Goal: Obtain resource: Download file/media

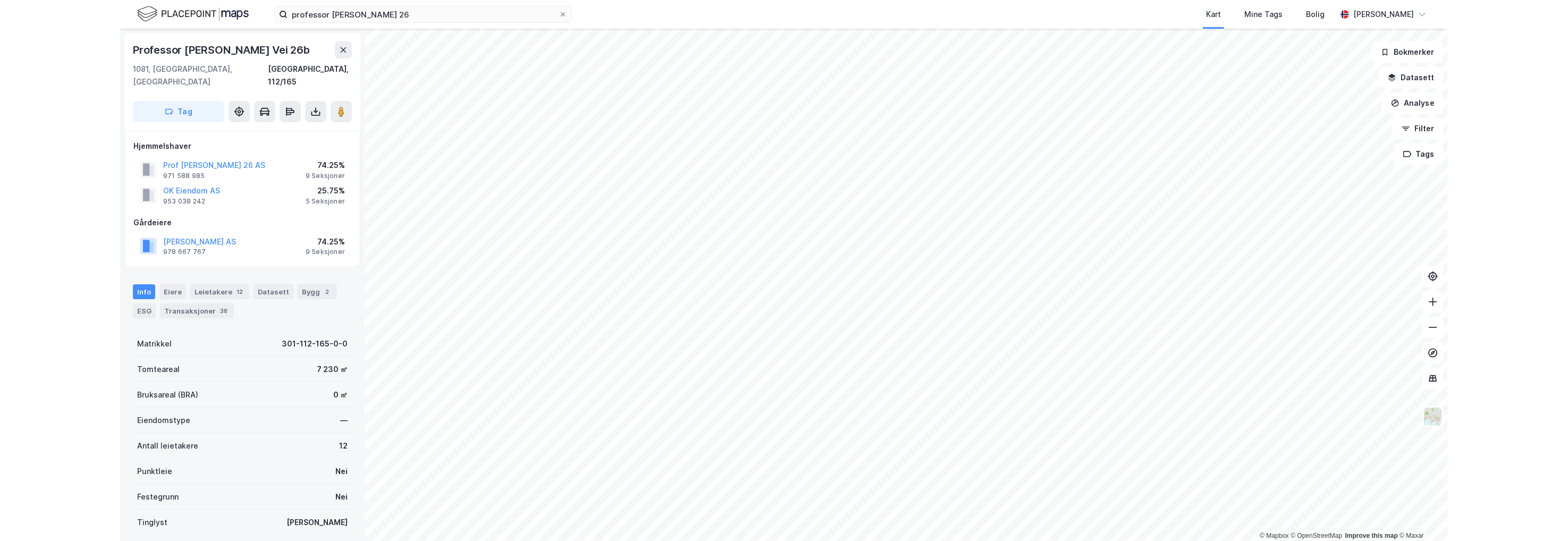
scroll to position [1, 0]
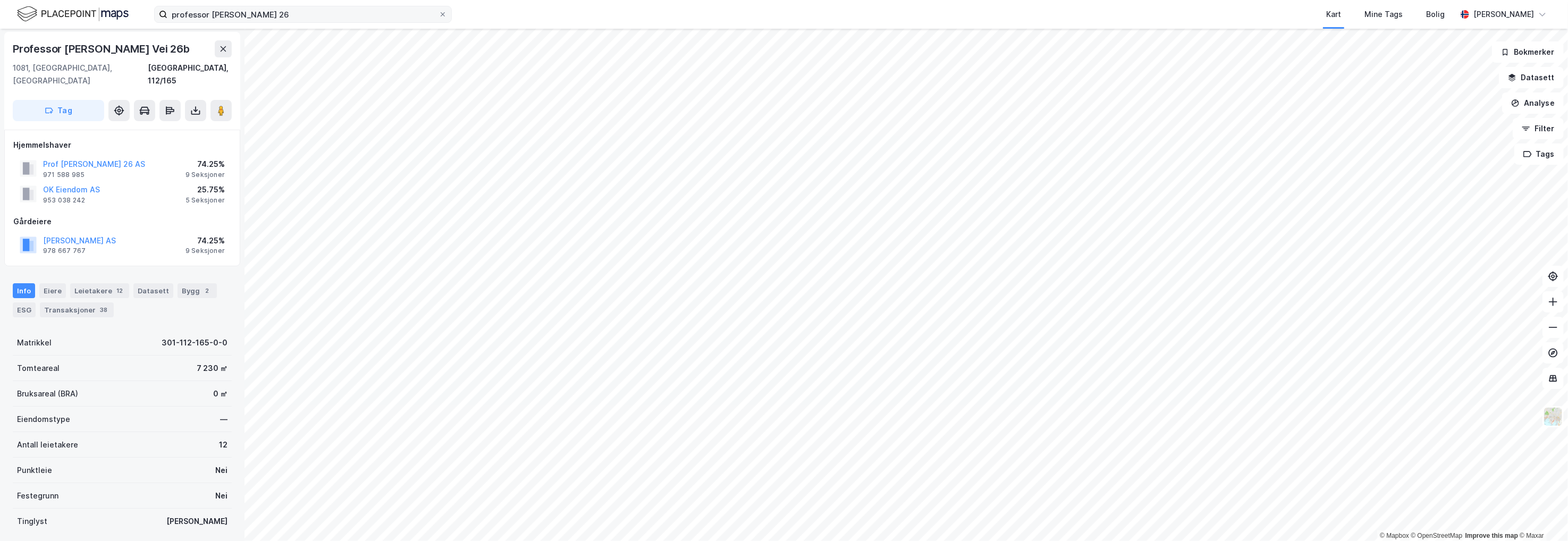
click at [448, 16] on label "professor [PERSON_NAME] 26" at bounding box center [303, 14] width 298 height 17
click at [439, 16] on input "professor [PERSON_NAME] 26" at bounding box center [303, 14] width 271 height 16
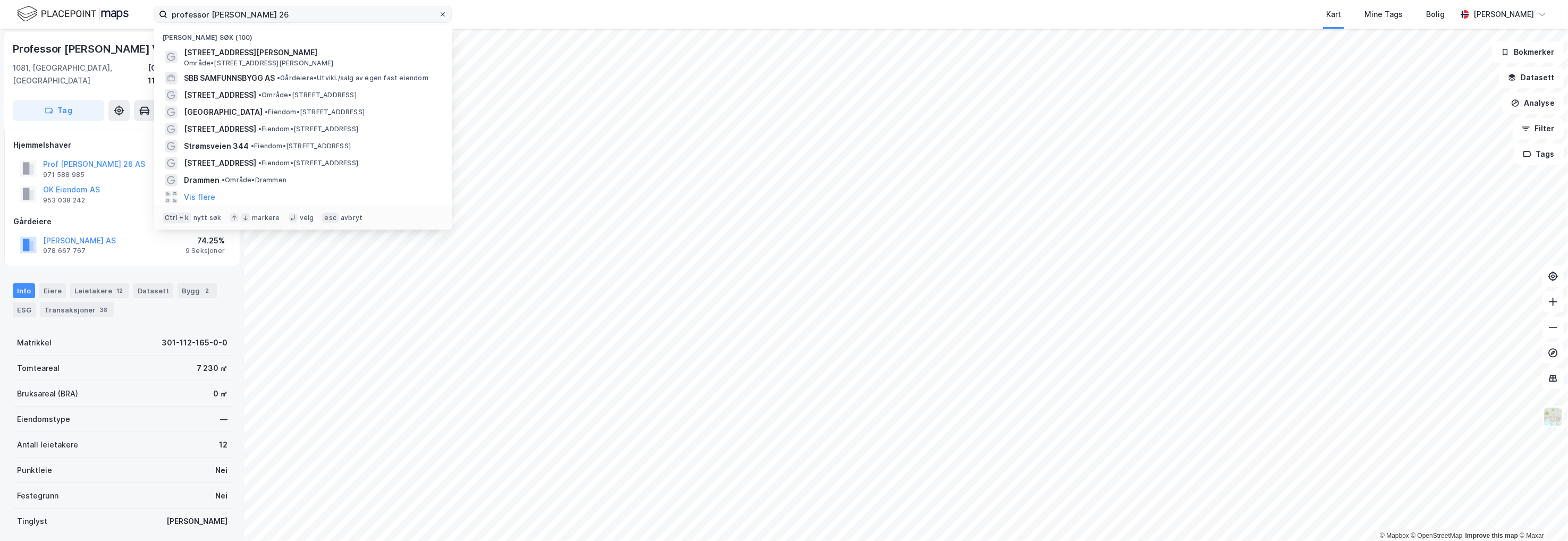
click at [446, 13] on span at bounding box center [443, 15] width 8 height 8
click at [439, 13] on input "professor [PERSON_NAME] 26" at bounding box center [303, 14] width 271 height 16
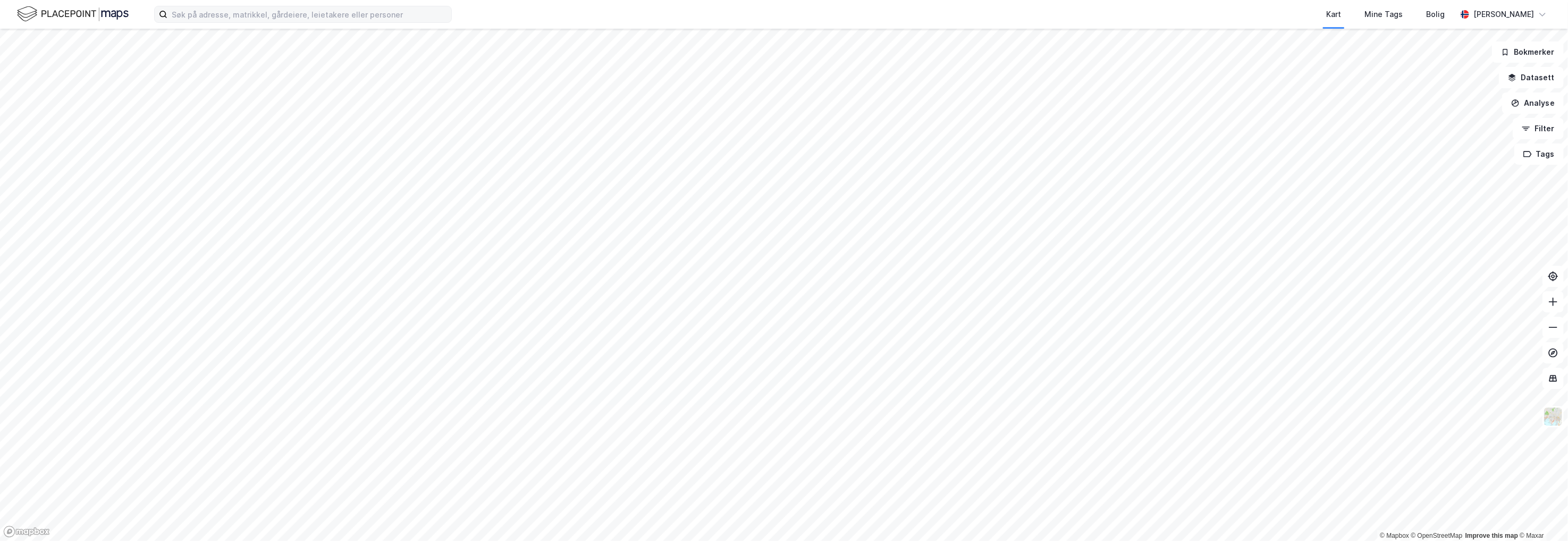
drag, startPoint x: 446, startPoint y: 13, endPoint x: 631, endPoint y: 15, distance: 185.0
click at [631, 15] on div "Kart Mine Tags Bolig" at bounding box center [980, 14] width 954 height 28
click at [1327, 129] on button "Filter" at bounding box center [1538, 129] width 51 height 21
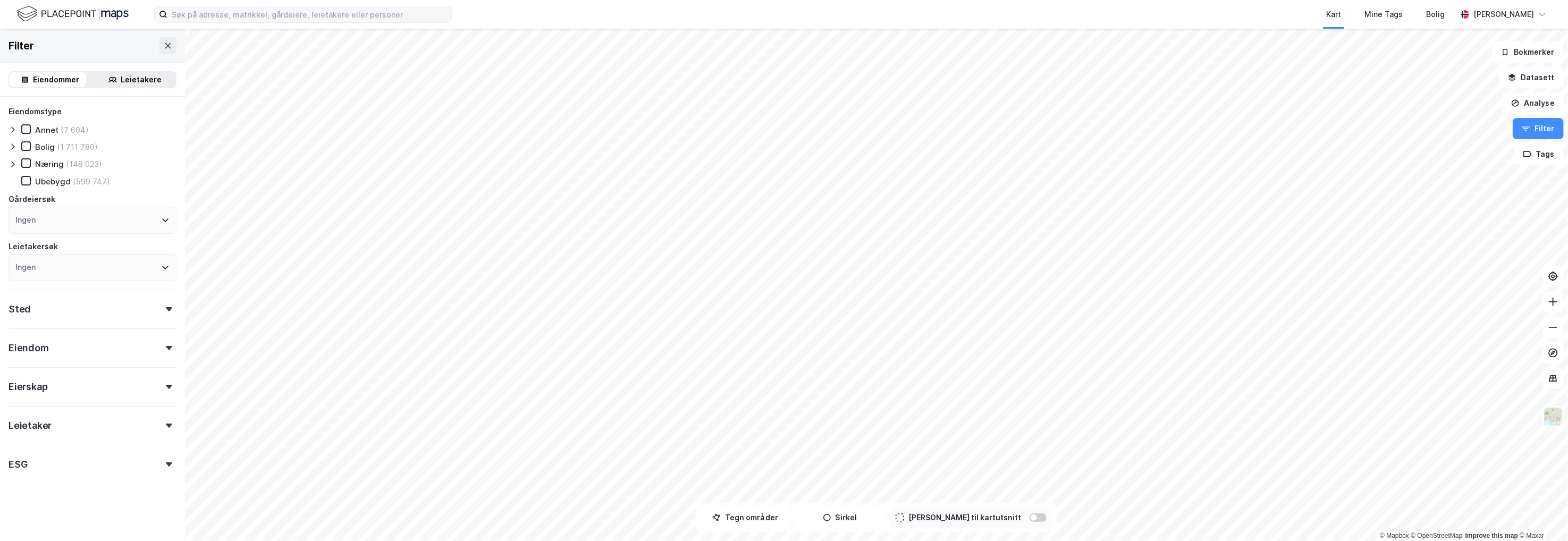
click at [161, 423] on div at bounding box center [169, 425] width 15 height 4
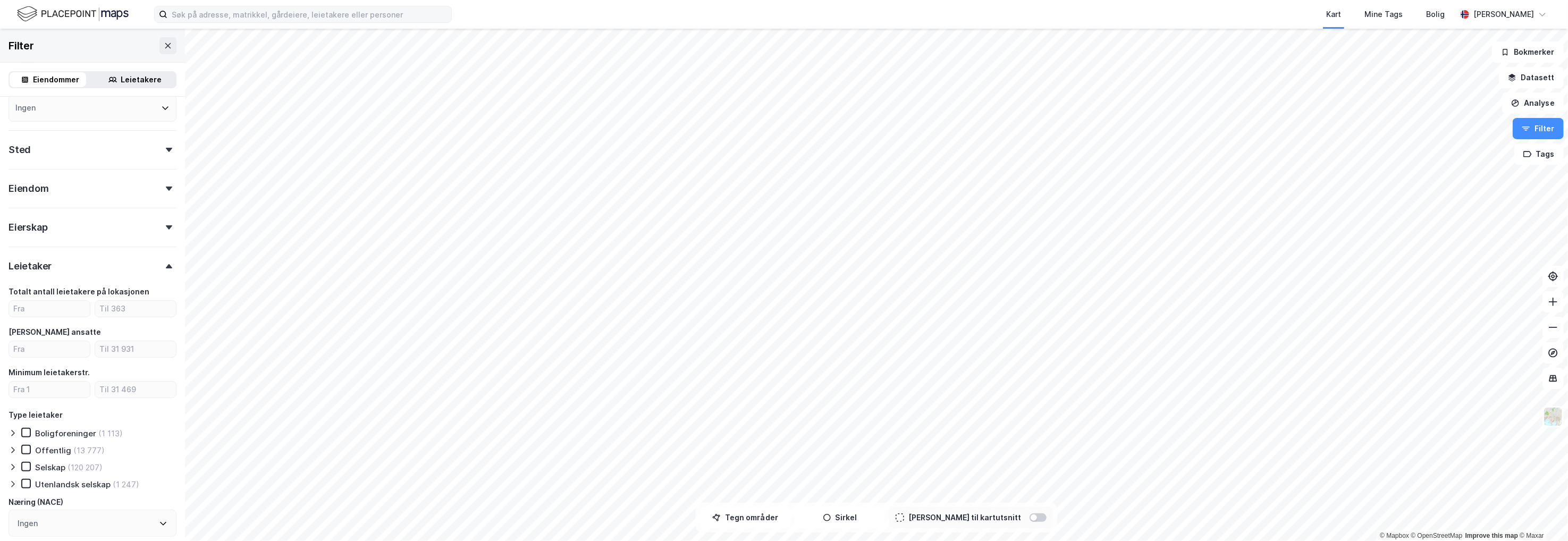
scroll to position [212, 0]
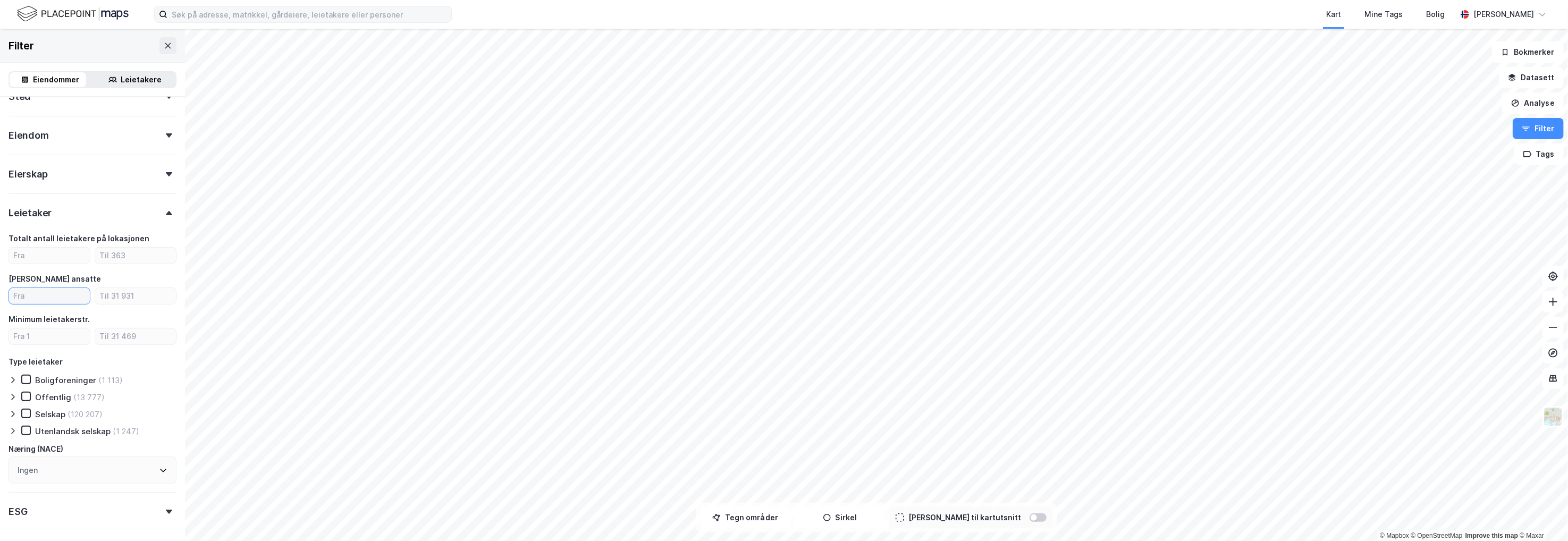
click at [55, 302] on input "number" at bounding box center [49, 295] width 81 height 16
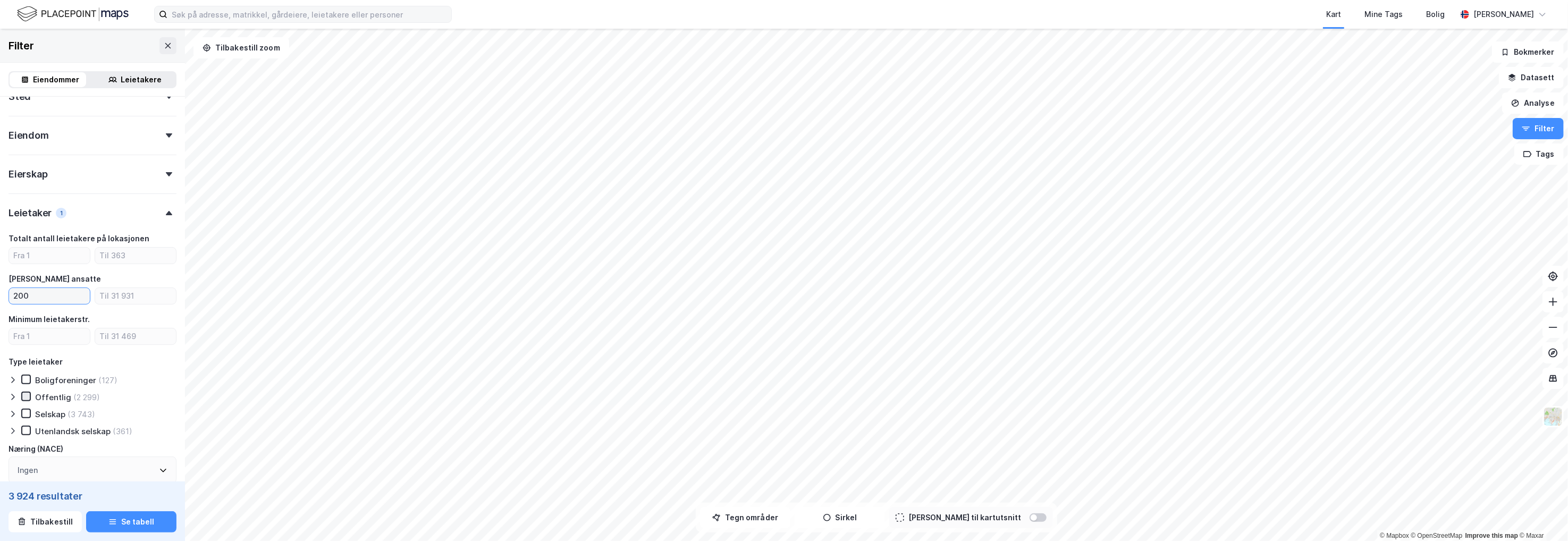
type input "200"
click at [22, 395] on icon at bounding box center [26, 396] width 8 height 8
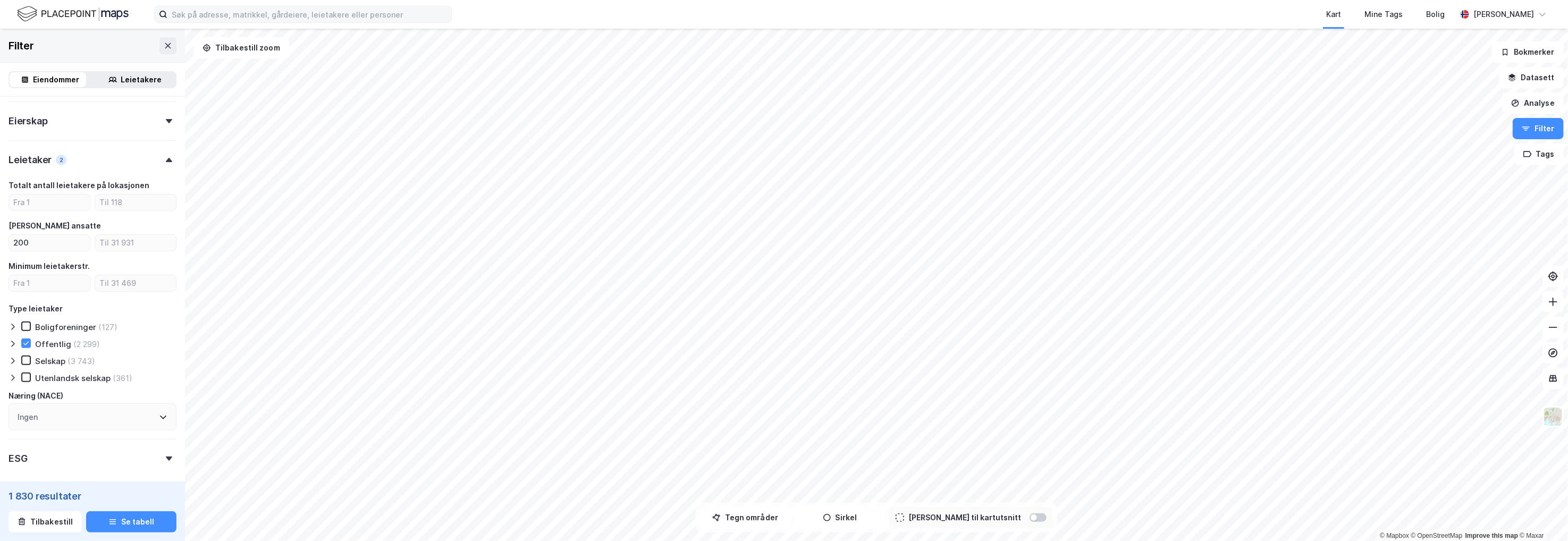
scroll to position [315, 0]
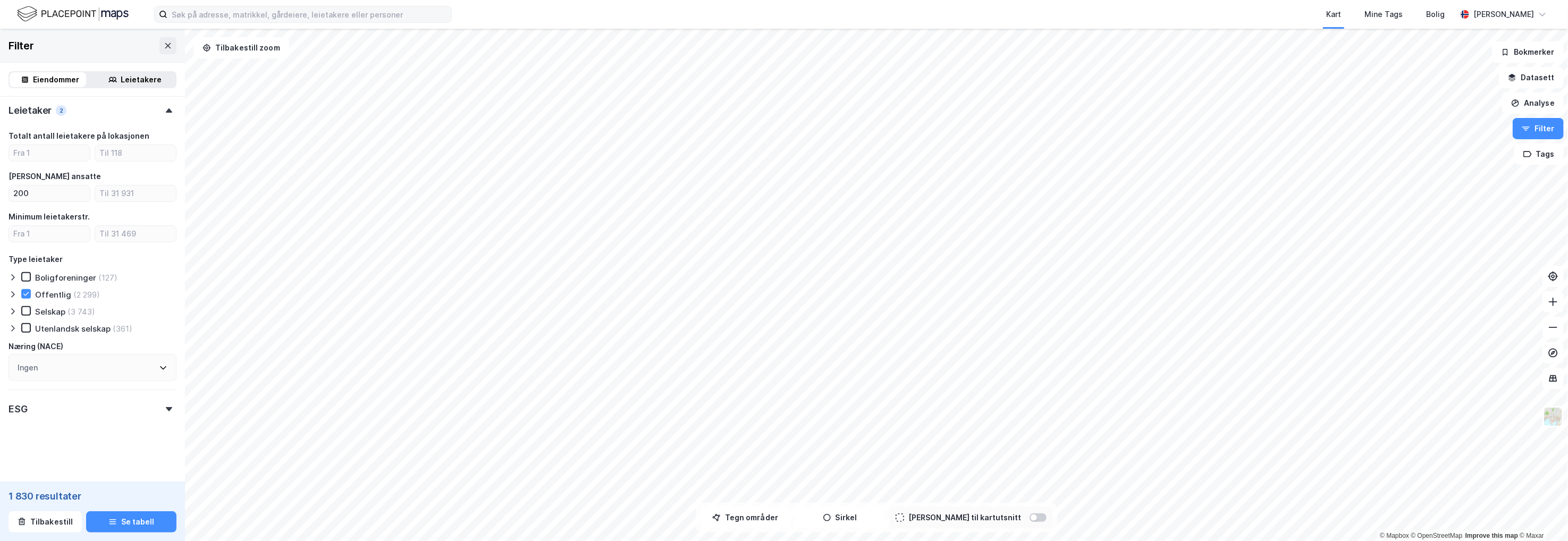
click at [166, 409] on icon at bounding box center [169, 409] width 6 height 4
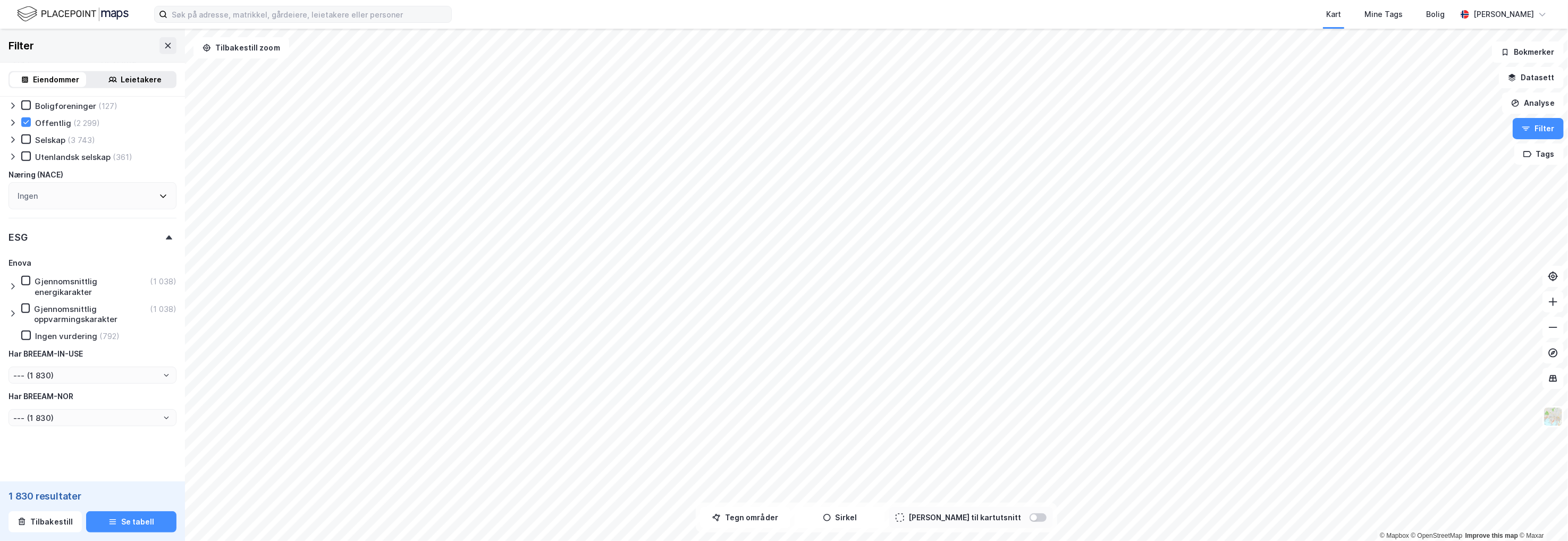
scroll to position [494, 0]
click at [9, 276] on icon at bounding box center [12, 280] width 8 height 8
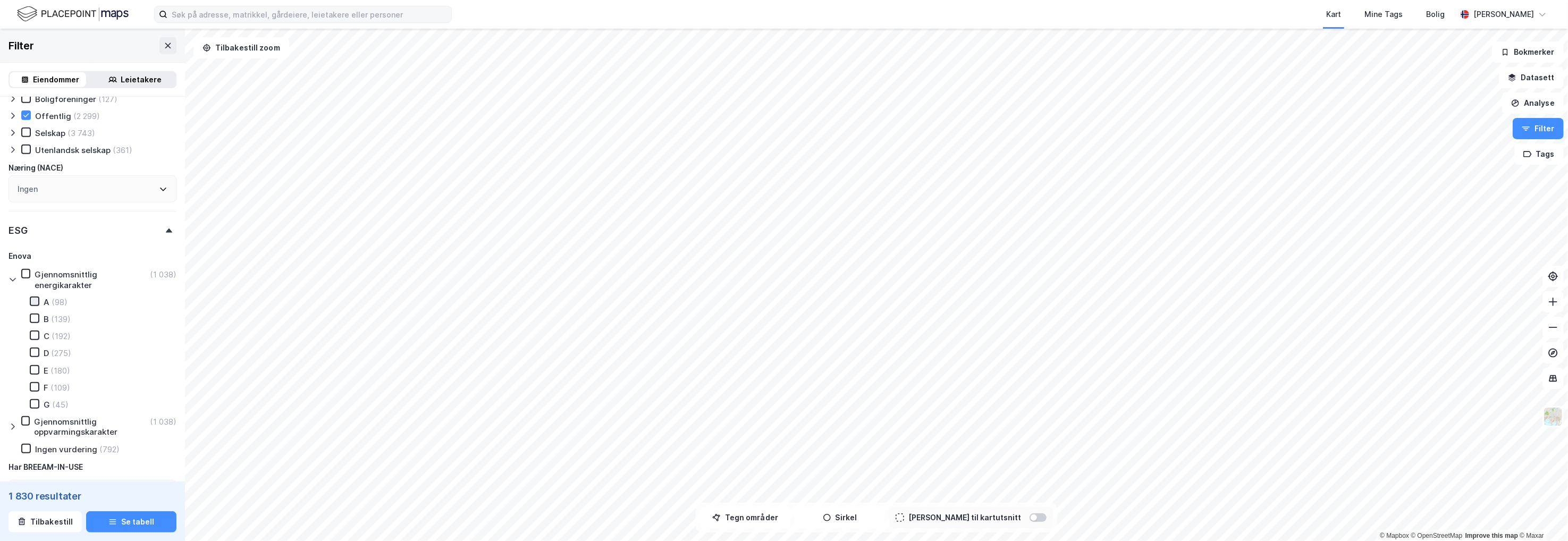
click at [32, 302] on icon at bounding box center [35, 301] width 8 height 8
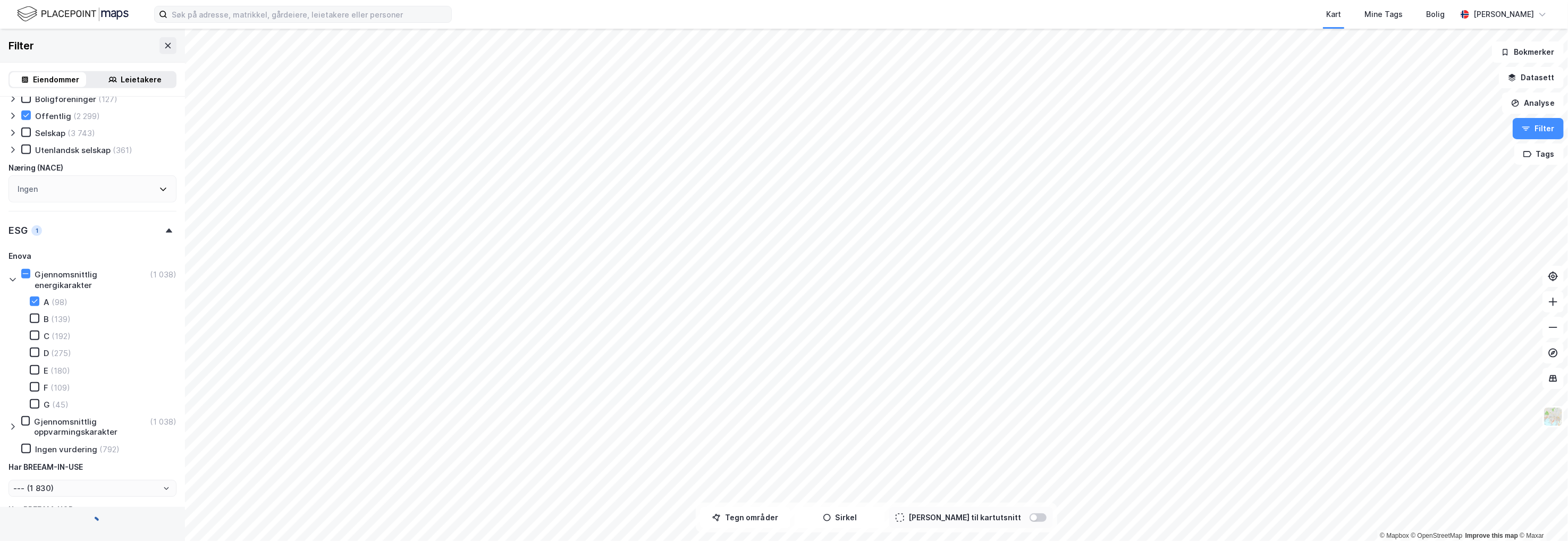
click at [33, 324] on div "B (139)" at bounding box center [44, 318] width 54 height 10
type input "--- (98)"
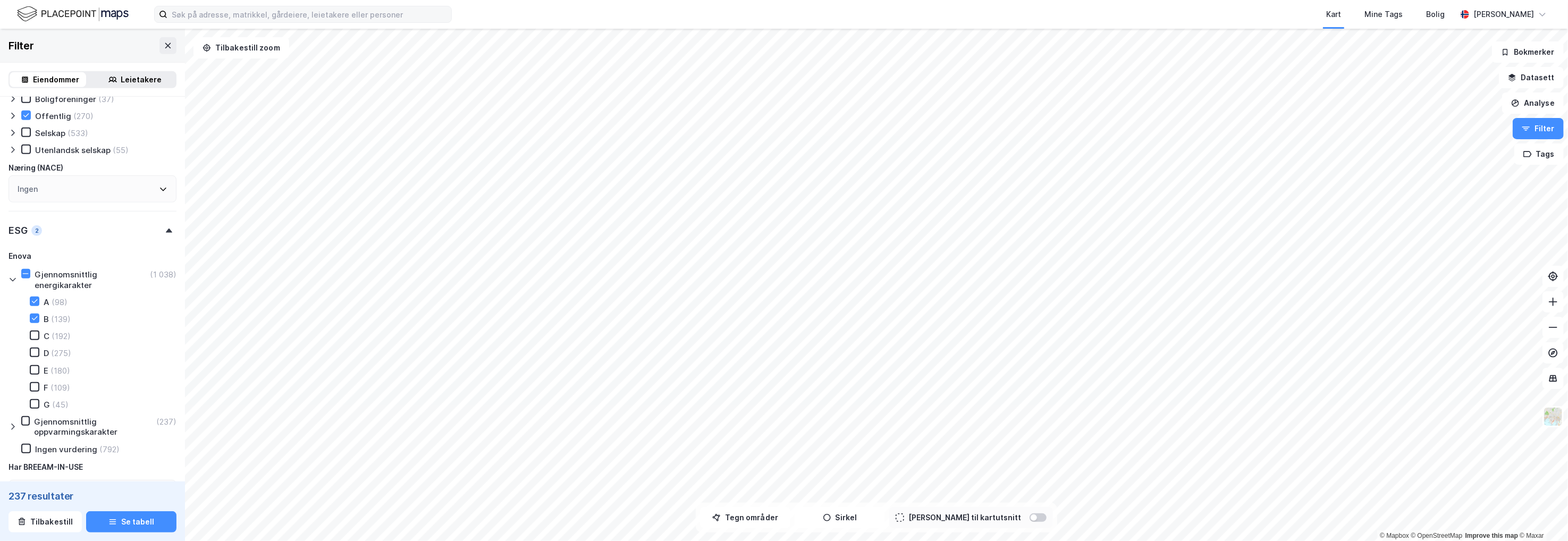
type input "--- (237)"
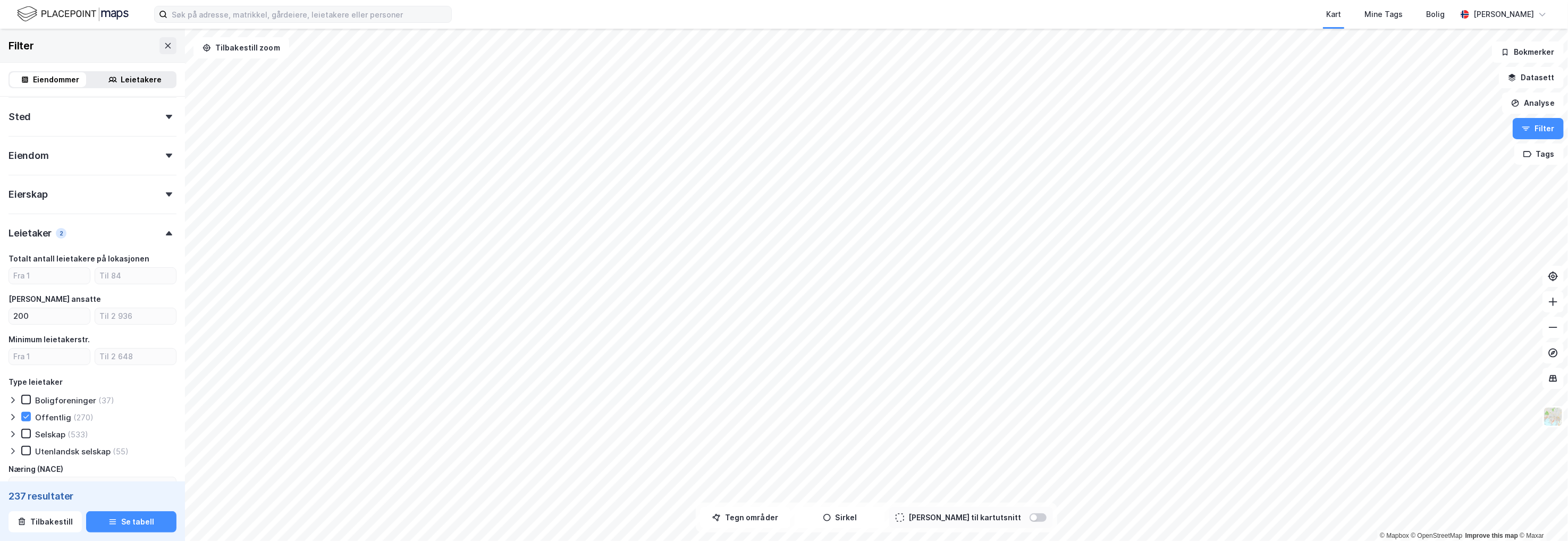
scroll to position [122, 0]
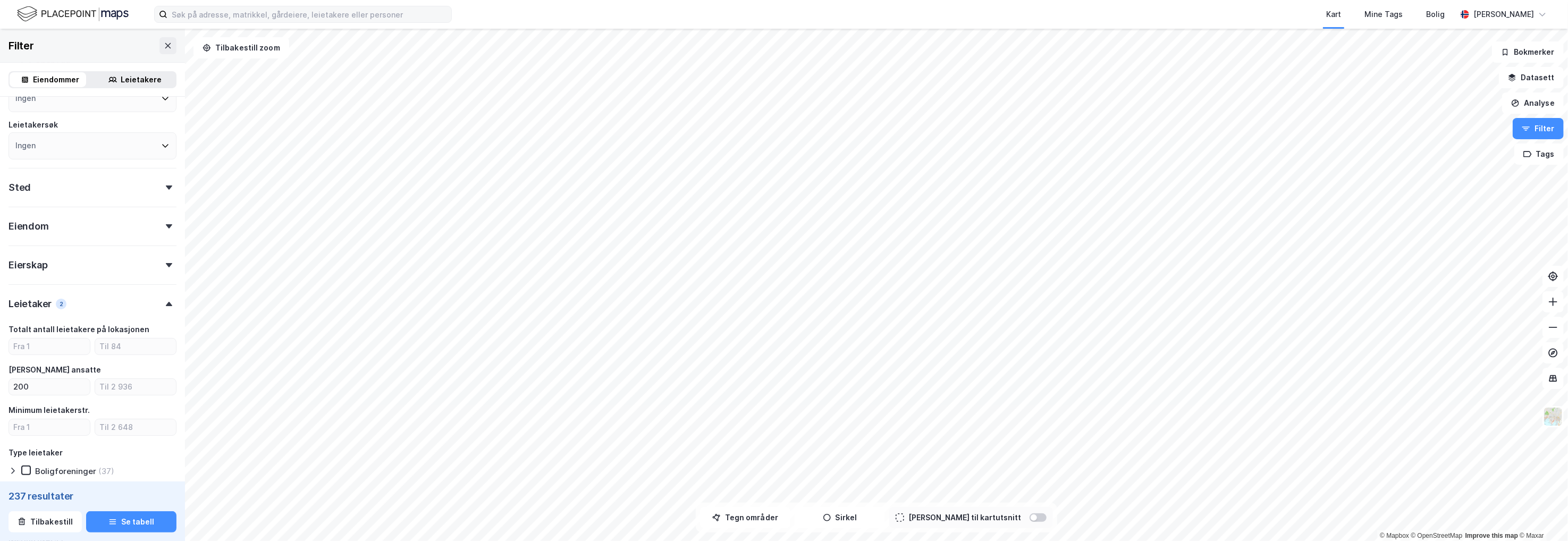
click at [154, 259] on div "Eierskap" at bounding box center [92, 261] width 168 height 30
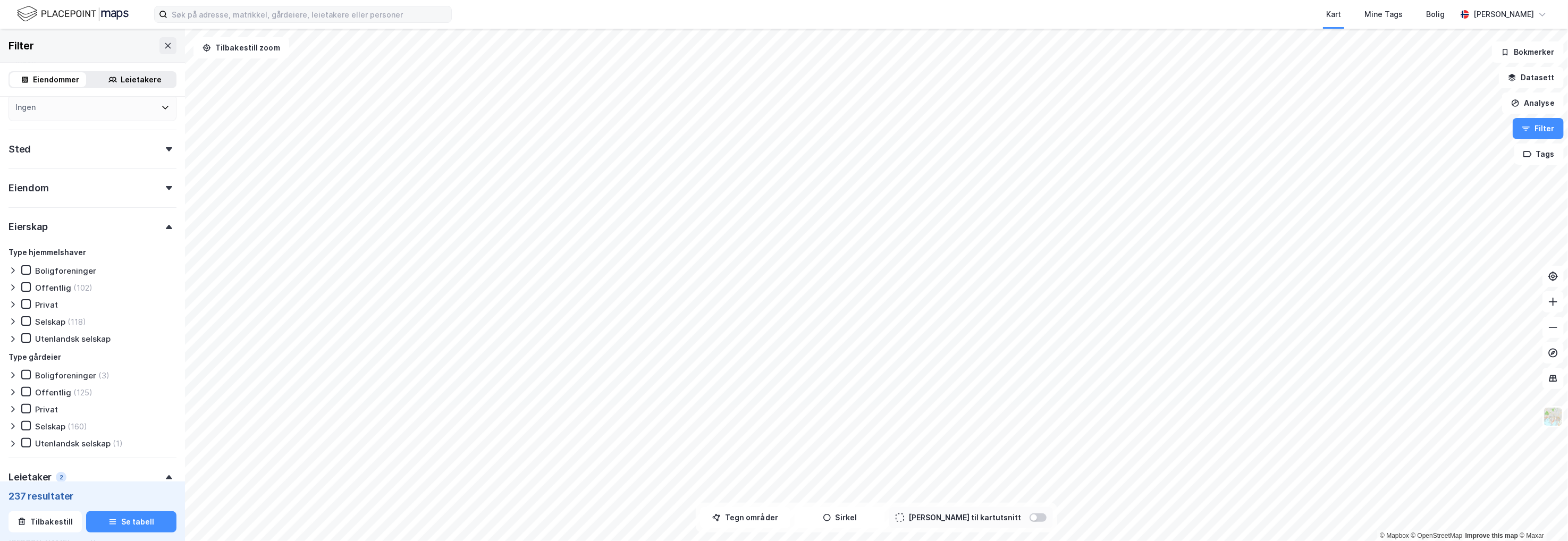
scroll to position [175, 0]
click at [28, 410] on icon at bounding box center [26, 410] width 6 height 3
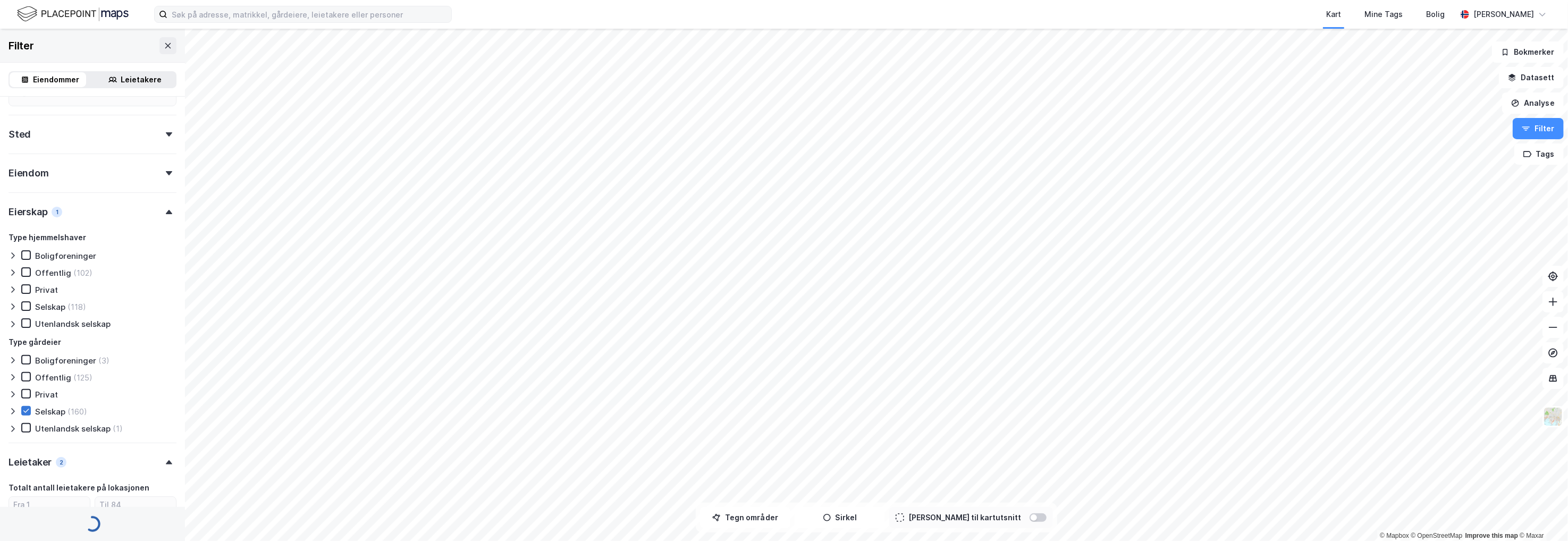
type input "--- (135)"
click at [140, 526] on button "Se tabell" at bounding box center [131, 522] width 91 height 21
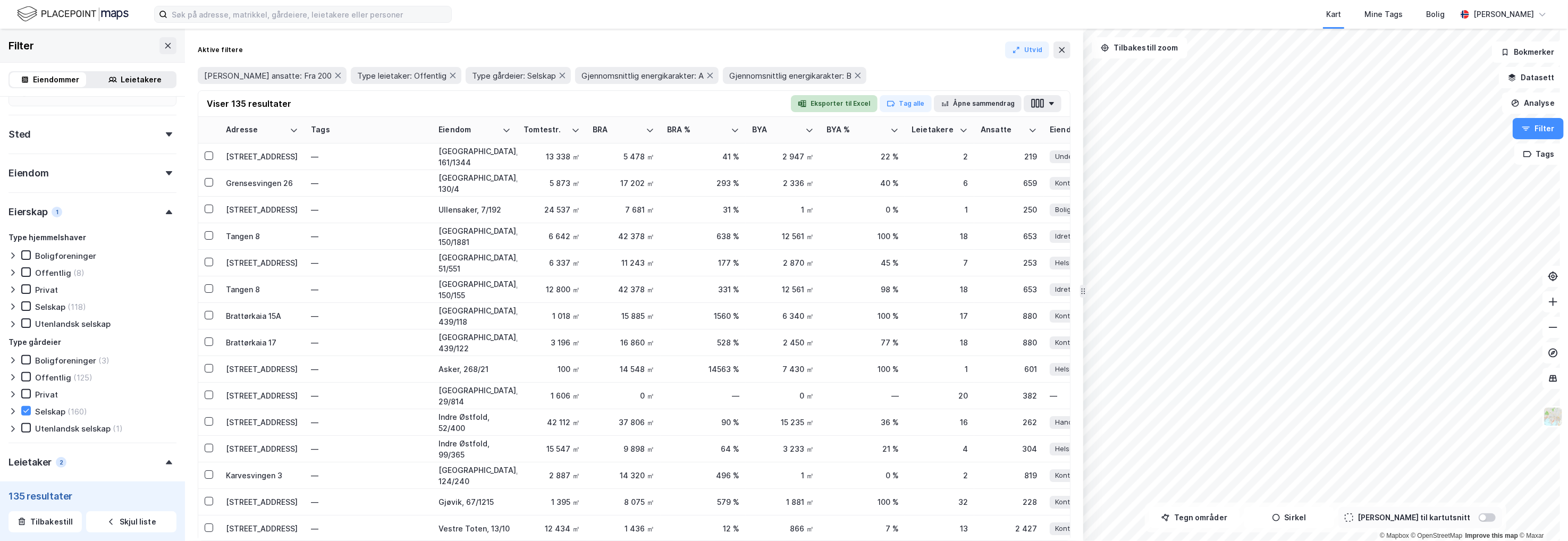
click at [849, 106] on button "Eksporter til Excel" at bounding box center [834, 103] width 86 height 17
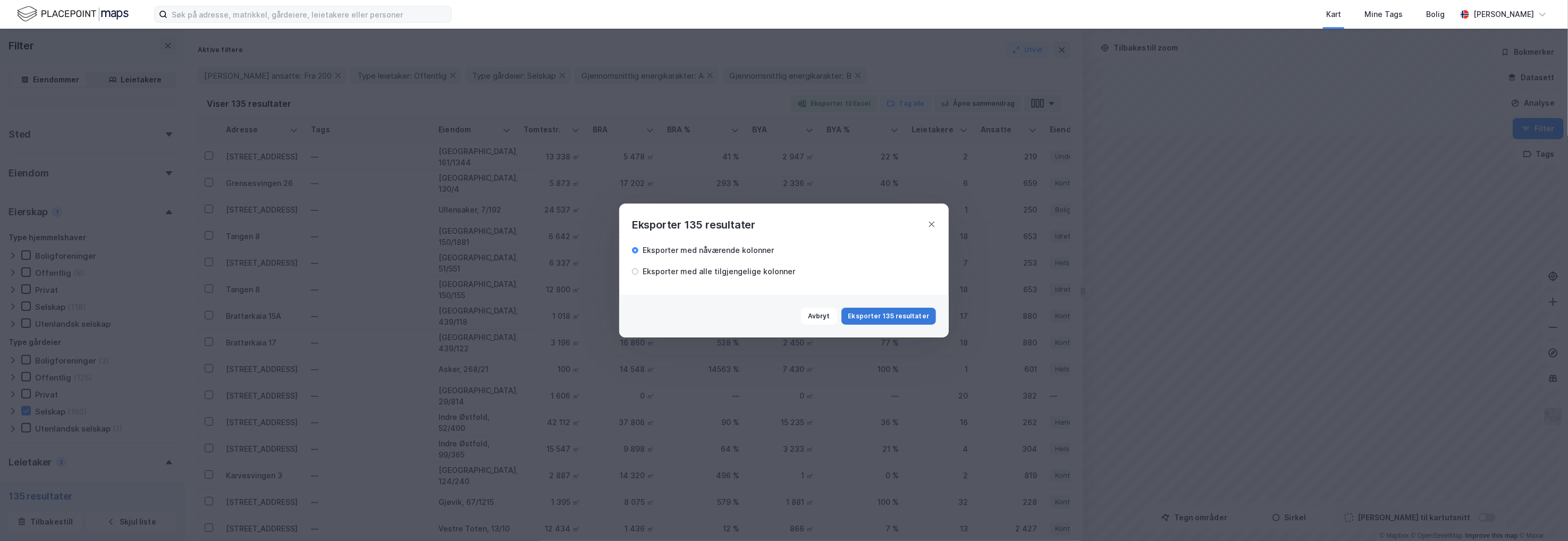
click at [879, 315] on button "Eksporter 135 resultater" at bounding box center [888, 316] width 95 height 17
